Goal: Task Accomplishment & Management: Complete application form

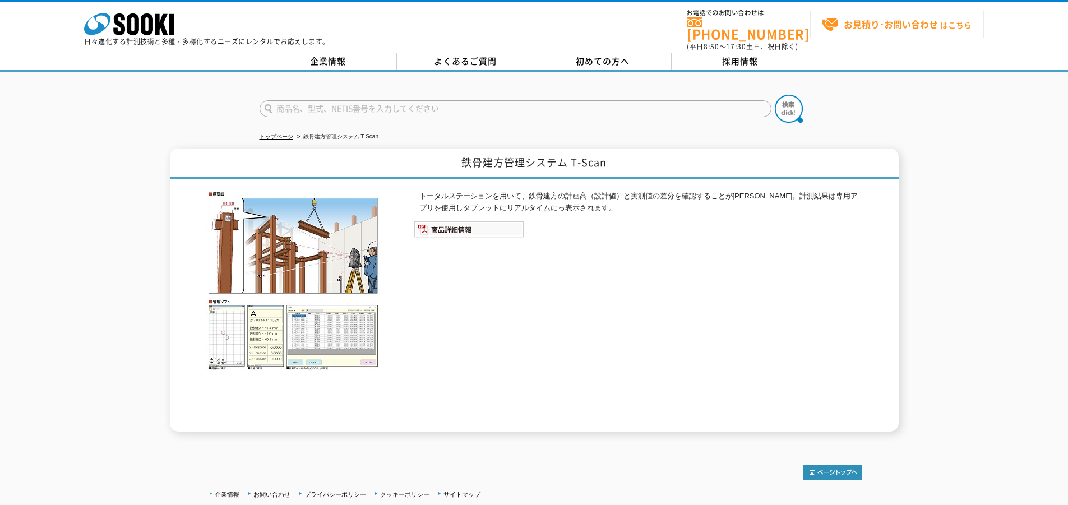
click at [880, 18] on strong "お見積り･お問い合わせ" at bounding box center [890, 23] width 94 height 13
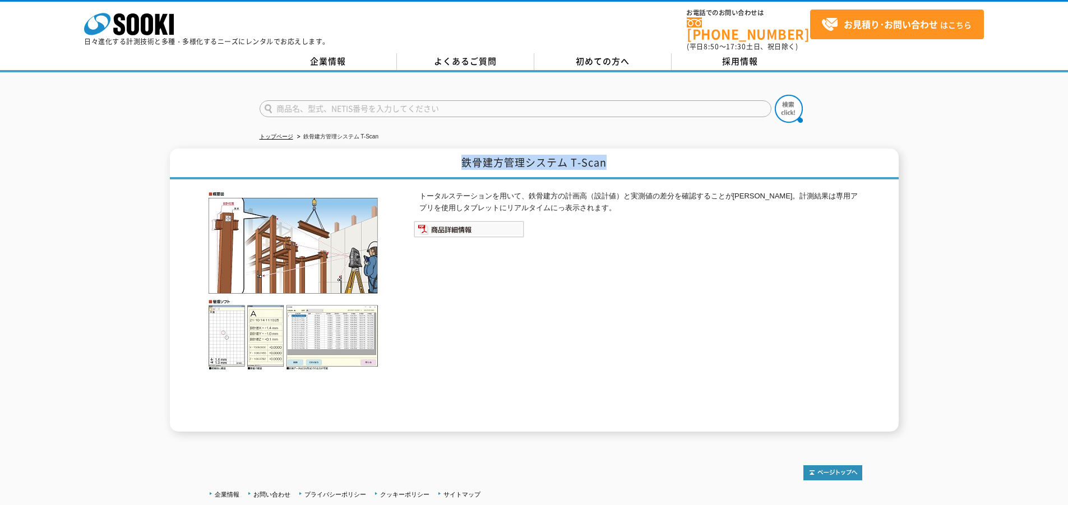
drag, startPoint x: 462, startPoint y: 154, endPoint x: 616, endPoint y: 154, distance: 154.7
click at [616, 154] on h1 "鉄骨建方管理システム T-Scan" at bounding box center [534, 163] width 728 height 31
copy h1 "鉄骨建方管理システム T-Scan"
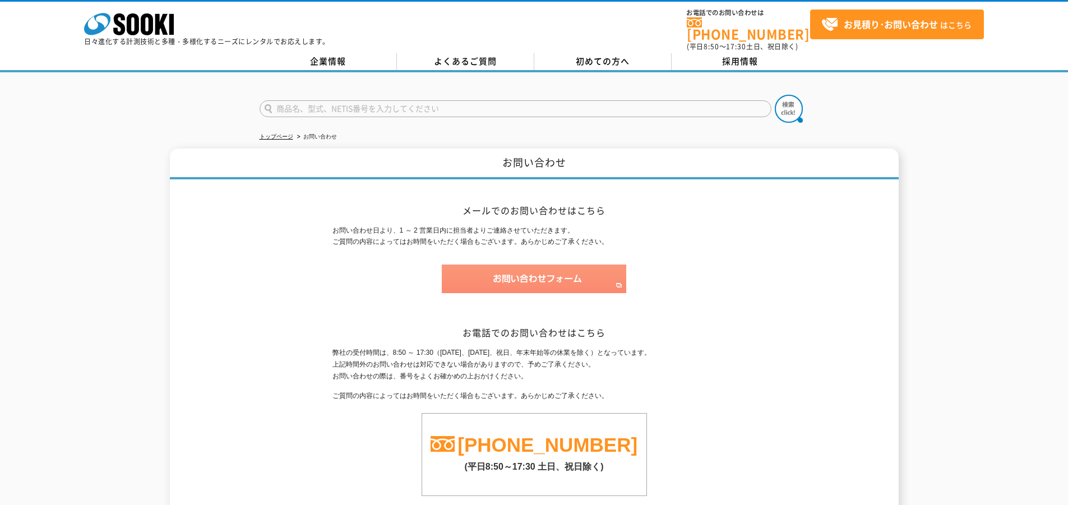
click at [582, 264] on img at bounding box center [534, 278] width 184 height 29
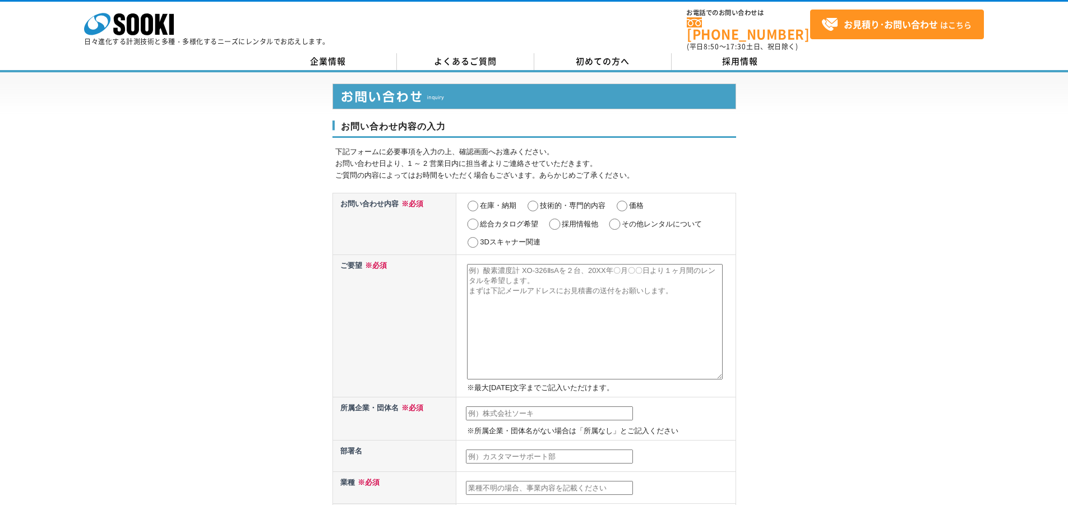
click at [623, 201] on input "価格" at bounding box center [622, 206] width 14 height 11
radio input "true"
click at [475, 201] on input "在庫・納期" at bounding box center [473, 206] width 14 height 11
radio input "true"
click at [623, 201] on input "価格" at bounding box center [622, 206] width 14 height 11
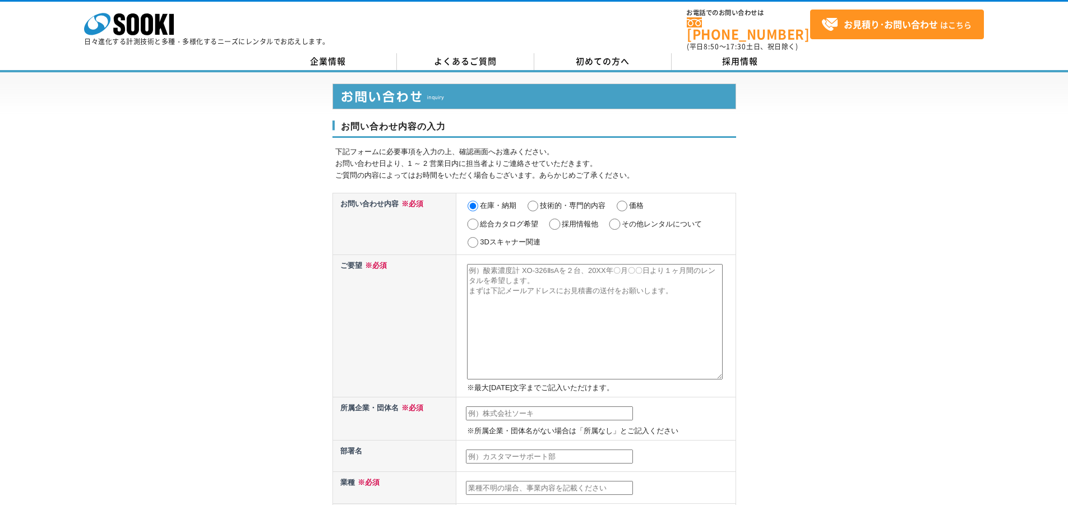
radio input "true"
click at [523, 286] on textarea at bounding box center [595, 321] width 256 height 115
click at [551, 275] on textarea at bounding box center [595, 321] width 256 height 115
paste textarea "鉄骨建方管理システム T-Scan"
type textarea "鉄骨建方管理システム T-Scan　1ヶ月レンタル見積"
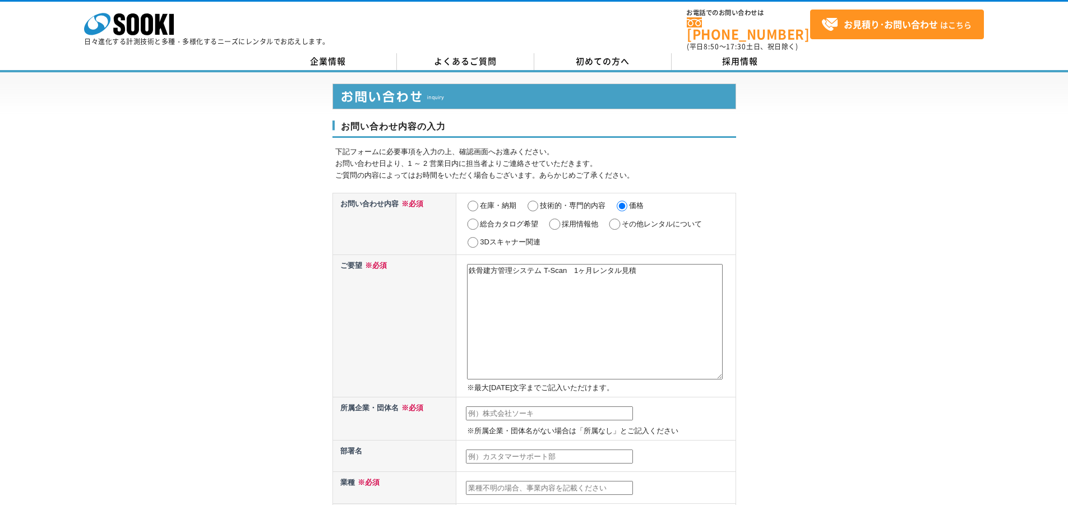
click at [510, 406] on input "text" at bounding box center [549, 413] width 167 height 15
type input "㈱三笠商会"
click at [494, 449] on input "text" at bounding box center [549, 456] width 167 height 15
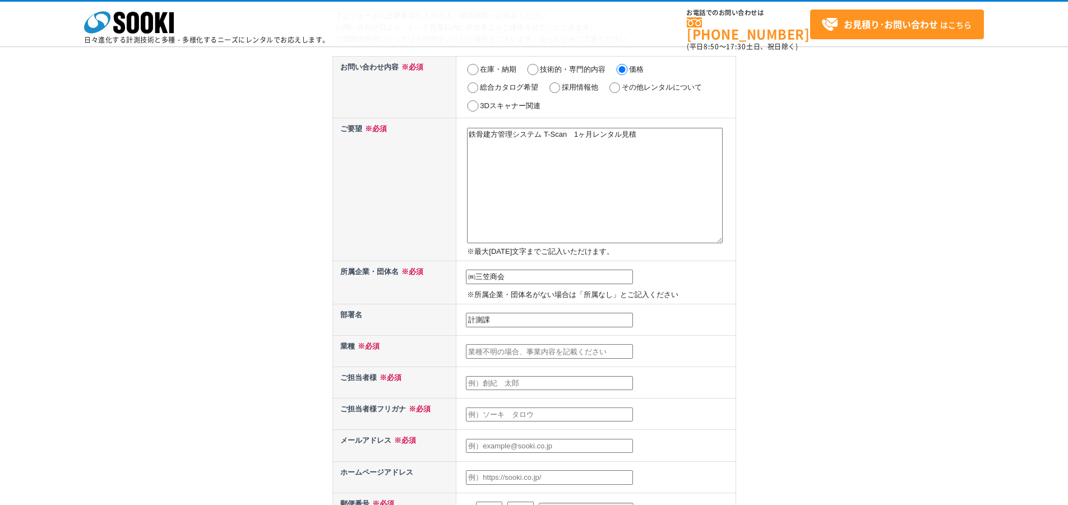
scroll to position [168, 0]
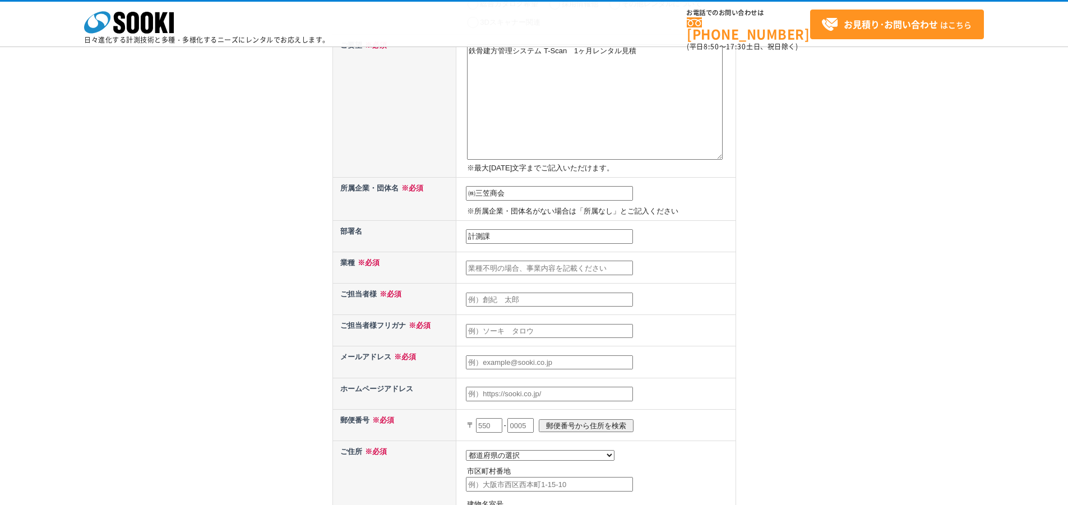
type input "計測課"
click at [504, 270] on input "text" at bounding box center [549, 268] width 167 height 15
click at [508, 268] on input "text" at bounding box center [549, 268] width 167 height 15
type input "商社"
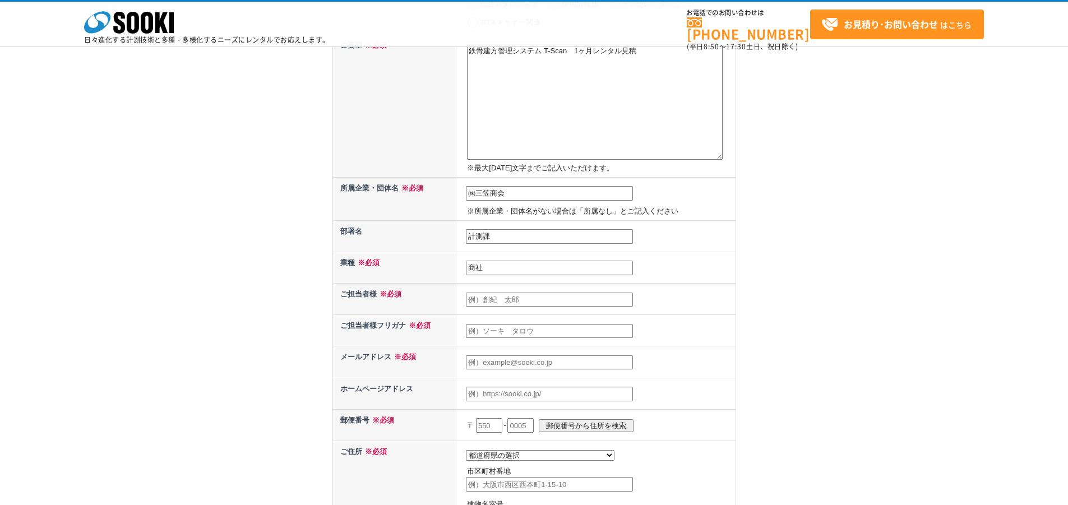
click at [564, 303] on input "text" at bounding box center [549, 300] width 167 height 15
type input "[PERSON_NAME]"
click at [554, 331] on input "text" at bounding box center [549, 331] width 167 height 15
type input "五"
type input "[PERSON_NAME]"
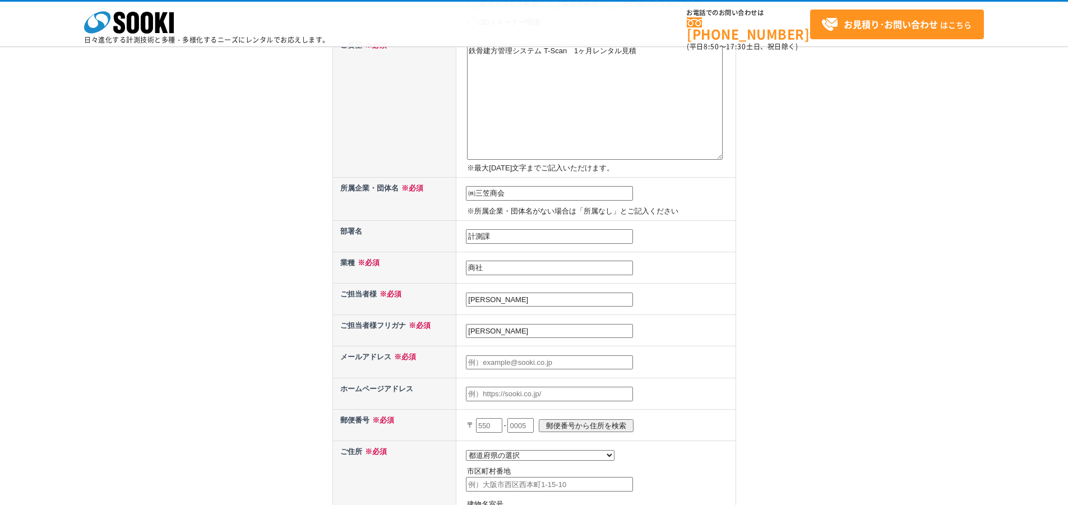
click at [527, 362] on input "text" at bounding box center [549, 362] width 167 height 15
type input "[EMAIL_ADDRESS][DOMAIN_NAME]"
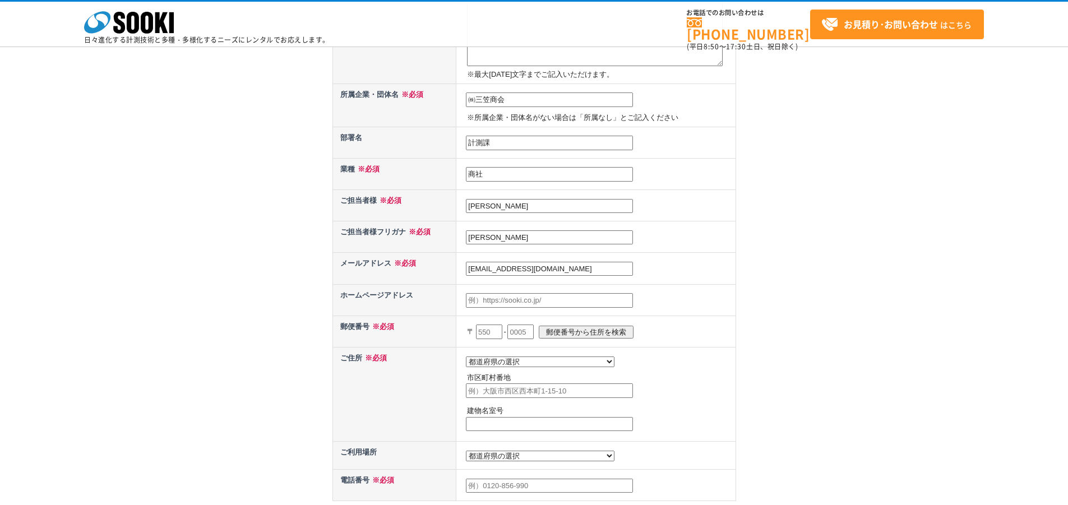
scroll to position [280, 0]
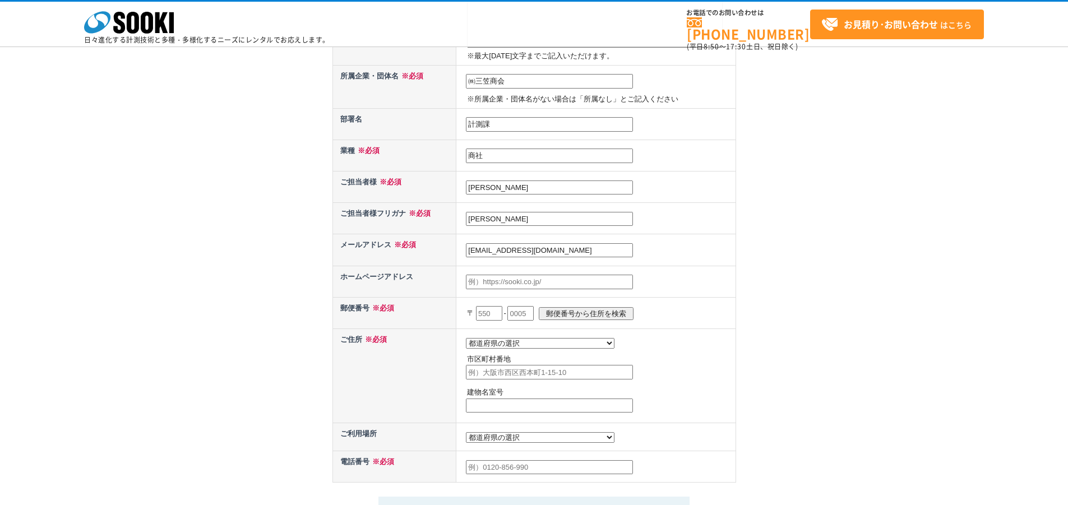
click at [493, 315] on input "text" at bounding box center [489, 313] width 26 height 15
type input "918"
click at [528, 313] on input "text" at bounding box center [520, 313] width 26 height 15
type input "8205"
click at [613, 311] on input "郵便番号から住所を検索" at bounding box center [586, 313] width 95 height 13
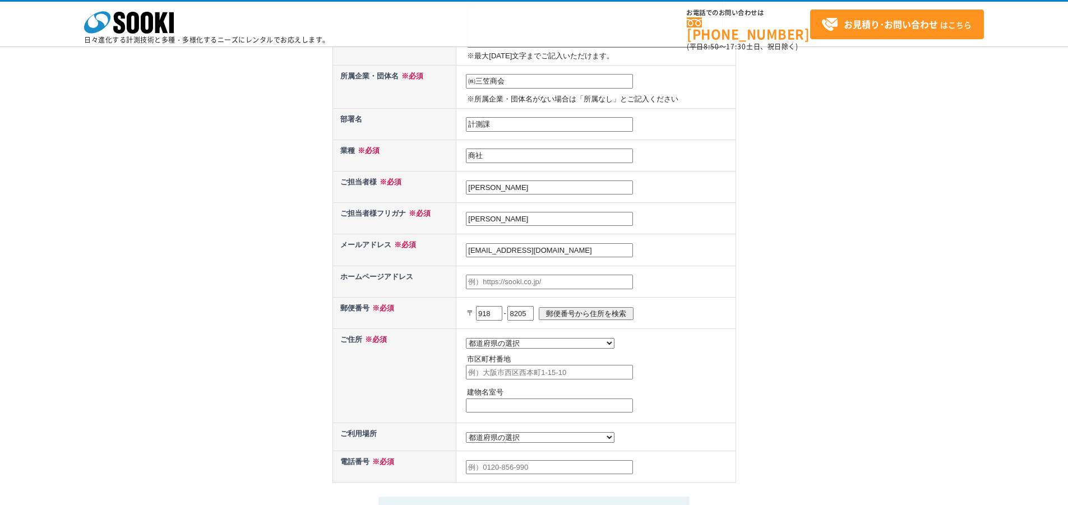
select select "18"
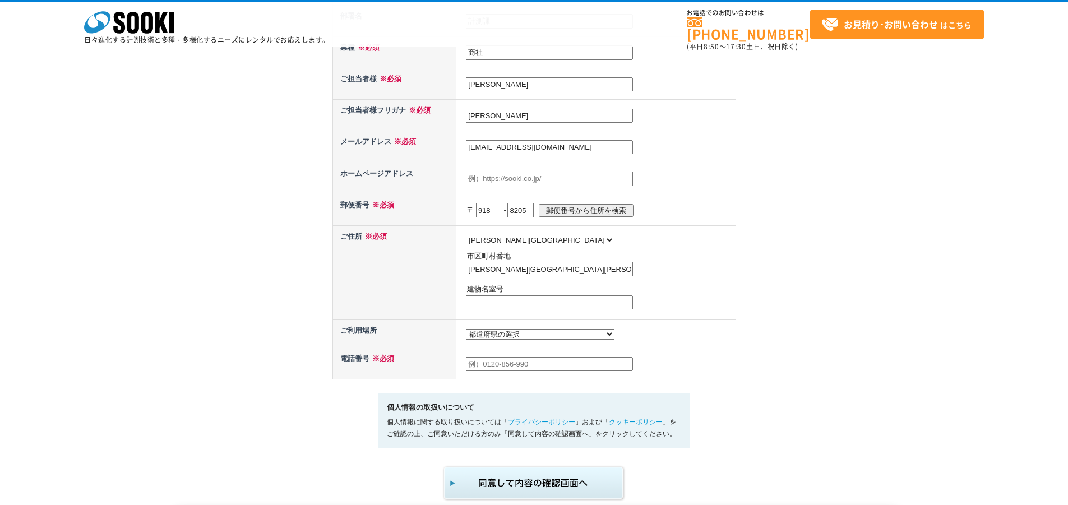
scroll to position [392, 0]
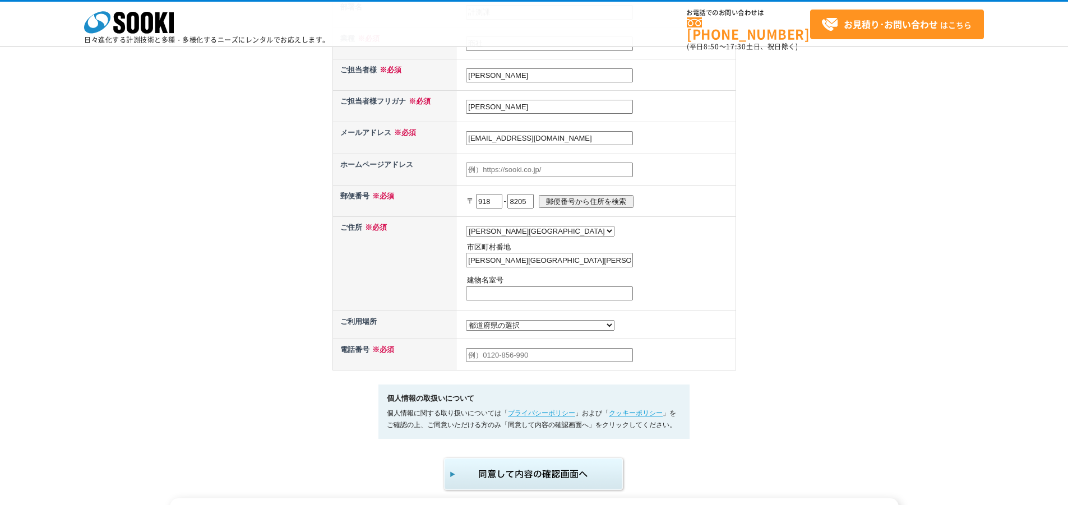
click at [542, 262] on input "福井市北四ツ居" at bounding box center [549, 260] width 167 height 15
type input "福井市北四ツ居2-7-2"
click at [543, 363] on input "text" at bounding box center [549, 355] width 167 height 15
type input "[PHONE_NUMBER]"
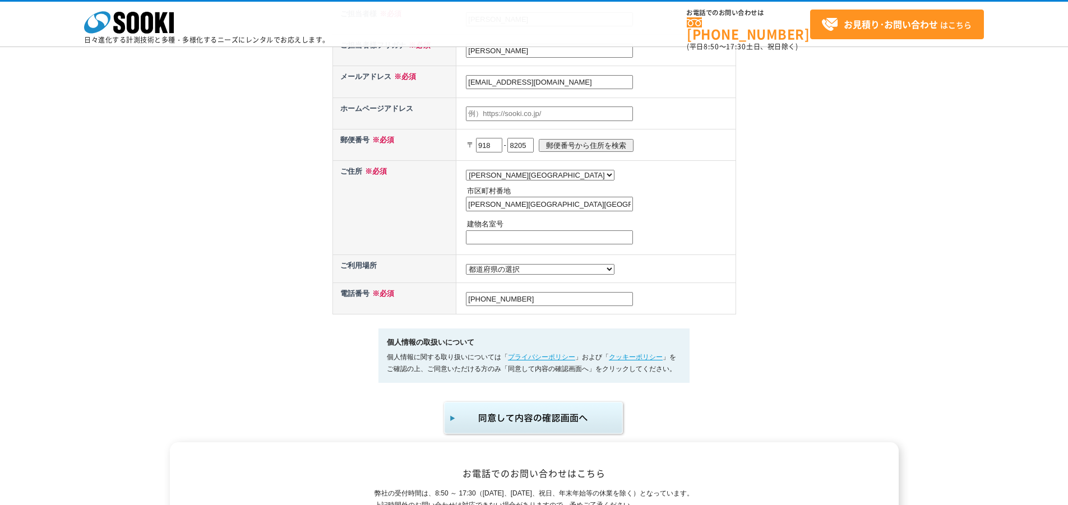
click at [519, 433] on img "submit" at bounding box center [534, 418] width 184 height 37
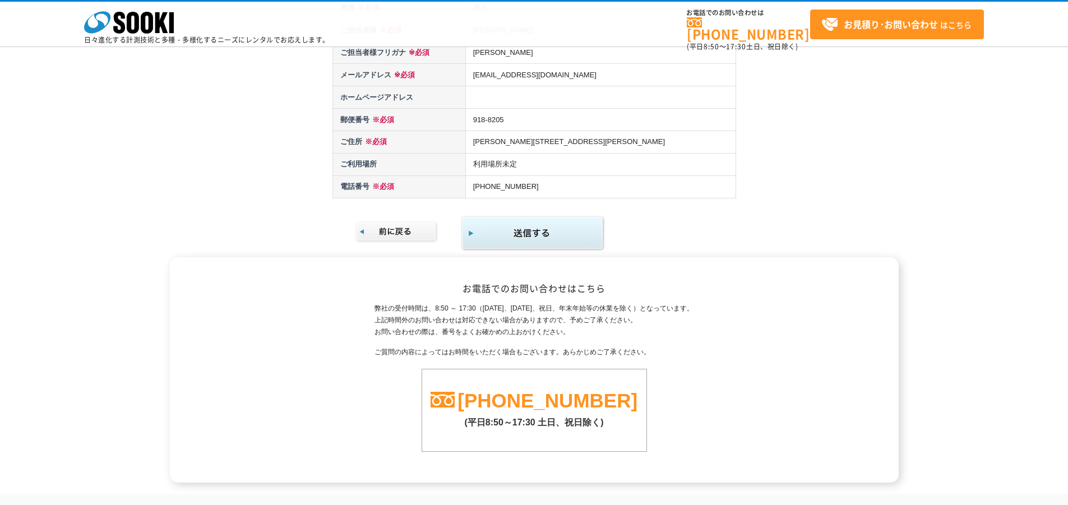
scroll to position [168, 0]
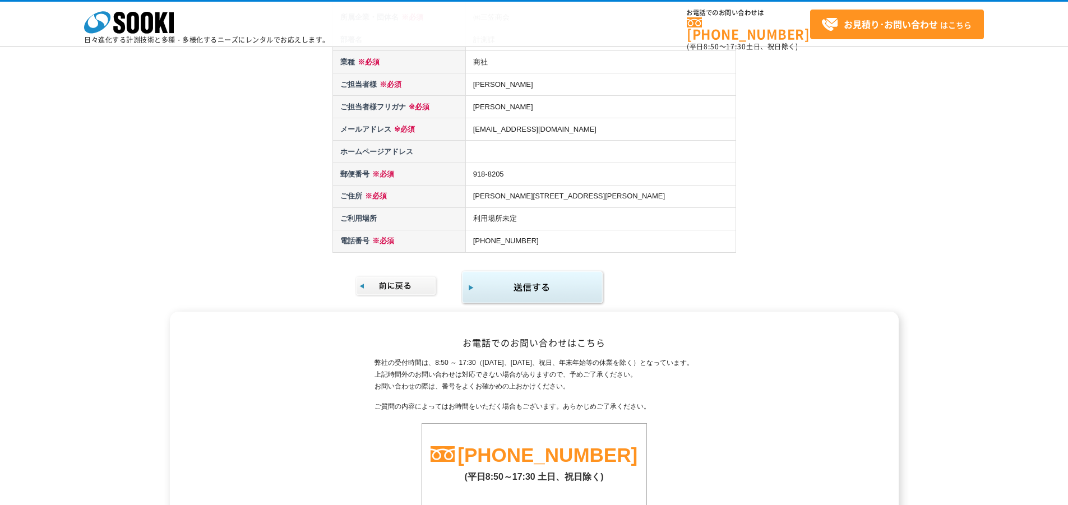
click at [538, 286] on img "submit" at bounding box center [533, 288] width 144 height 36
